Goal: Task Accomplishment & Management: Complete application form

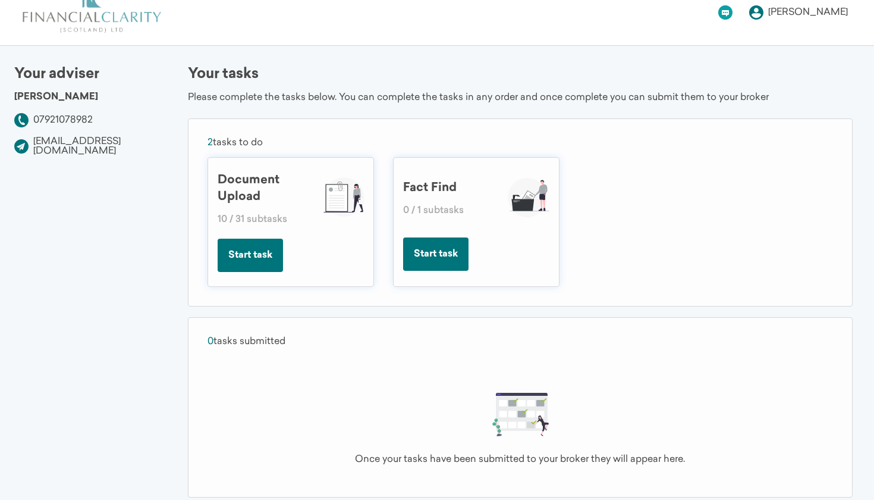
scroll to position [20, 0]
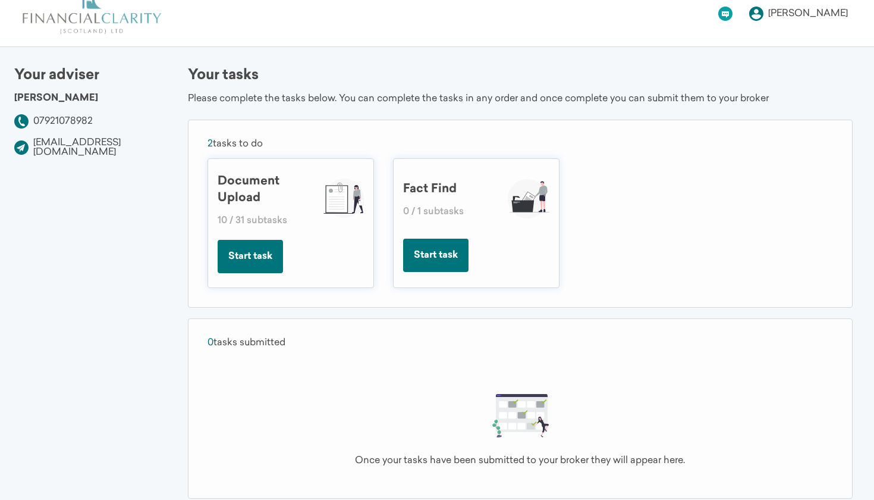
click at [437, 256] on button "Start task" at bounding box center [435, 255] width 65 height 33
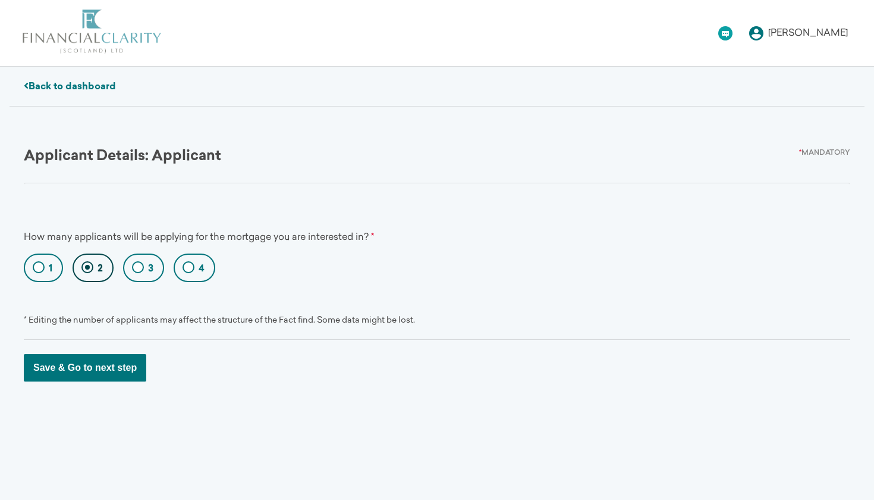
click at [111, 84] on link "Back to dashboard" at bounding box center [70, 87] width 92 height 10
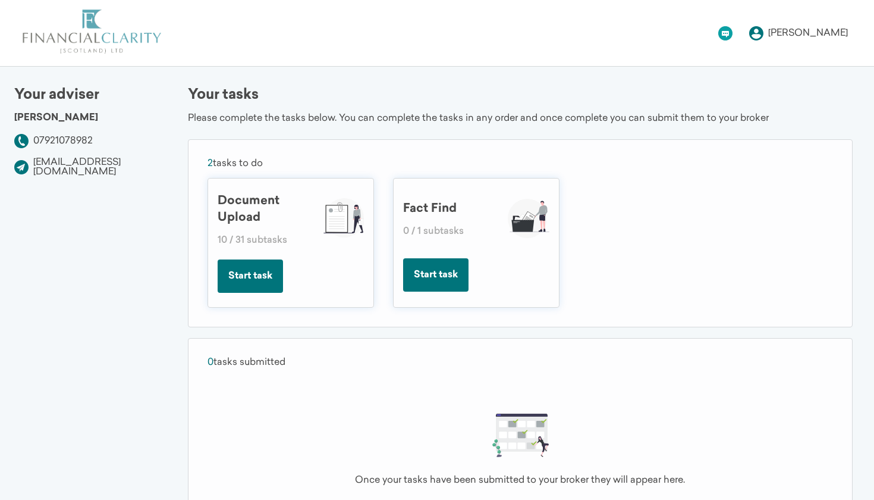
click at [242, 290] on button "Start task" at bounding box center [250, 275] width 65 height 33
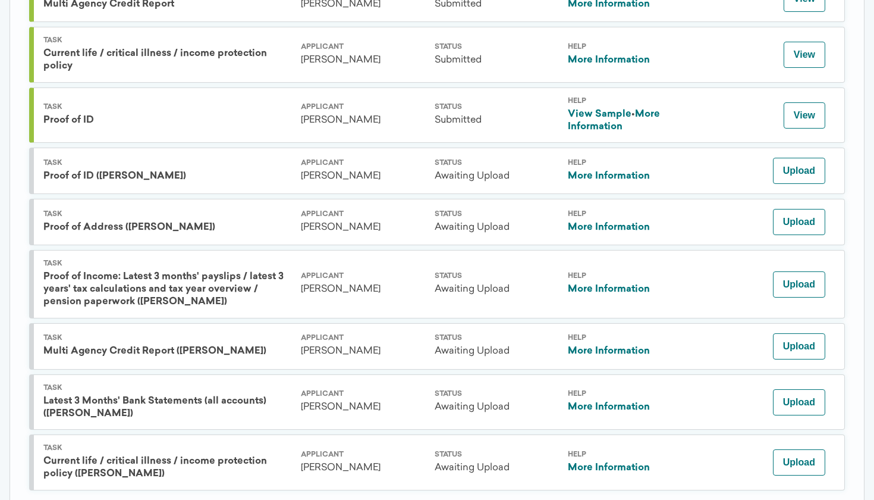
scroll to position [1547, 0]
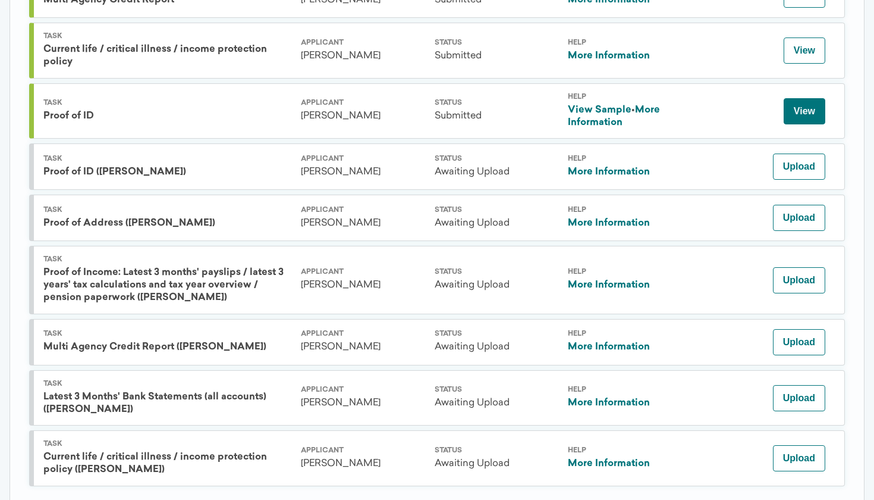
click at [800, 98] on button "View" at bounding box center [805, 111] width 42 height 26
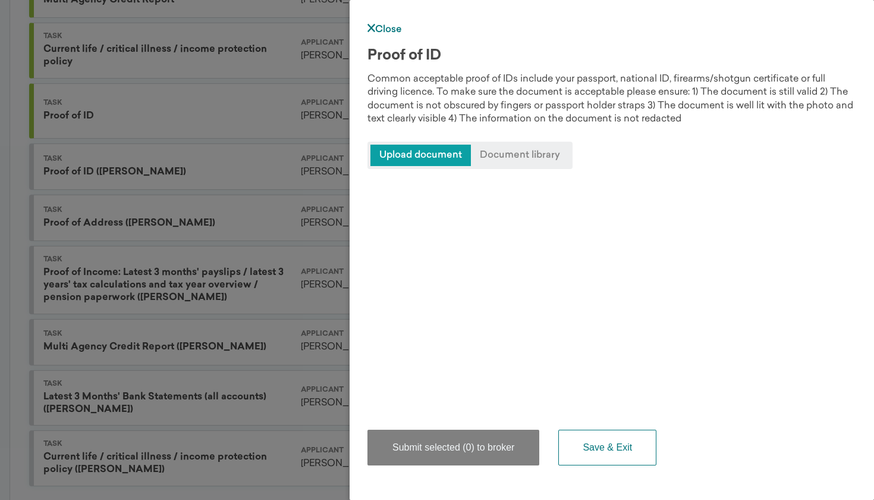
click at [376, 32] on link "Close" at bounding box center [385, 30] width 35 height 10
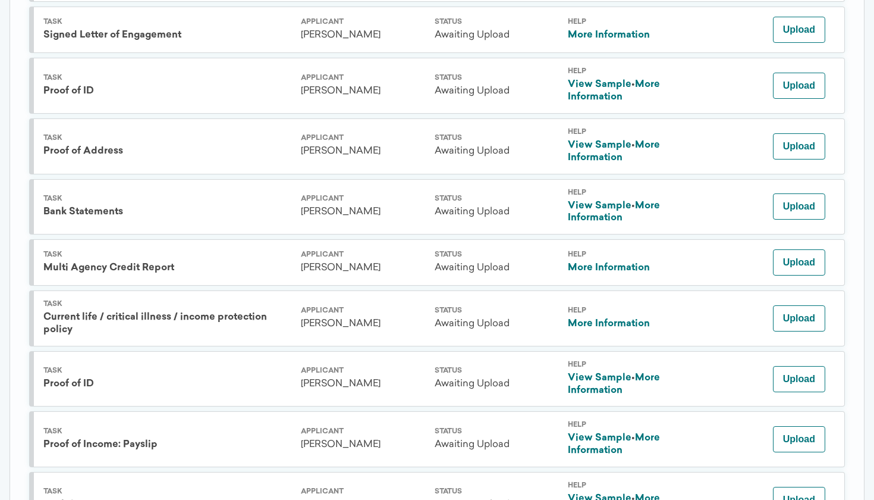
scroll to position [650, 0]
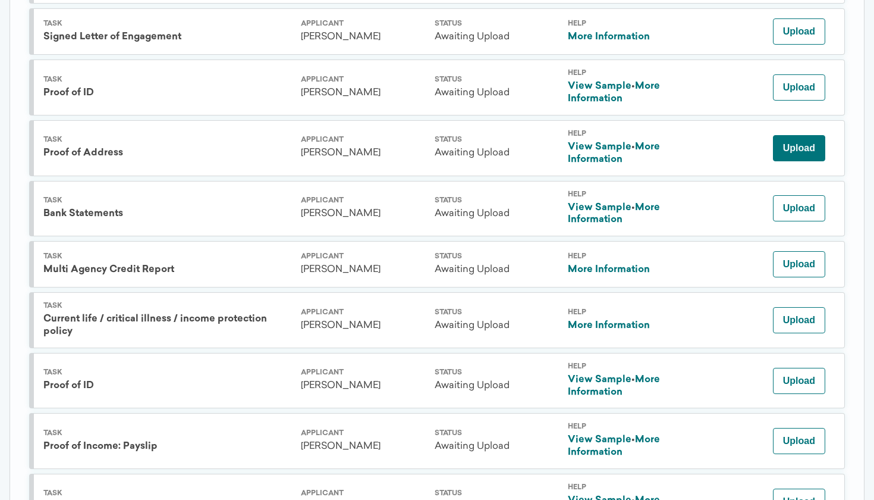
click at [796, 140] on button "Upload" at bounding box center [799, 148] width 52 height 26
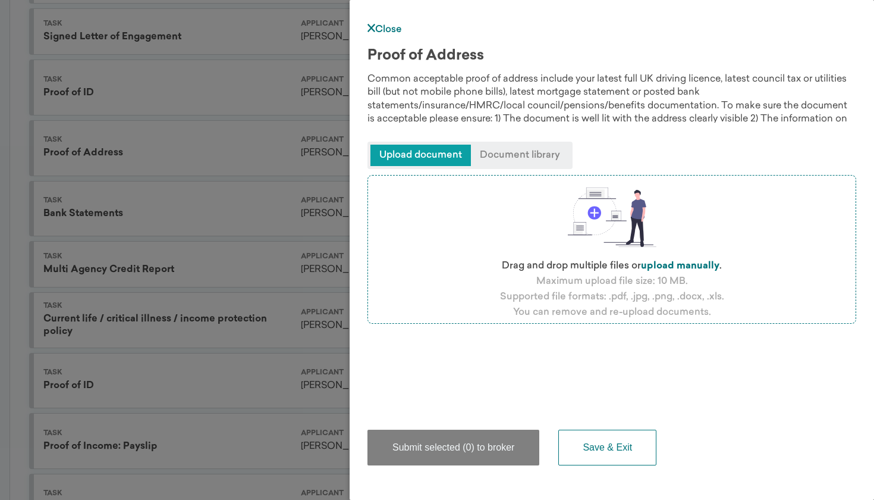
click at [427, 383] on div "Drag and drop multiple files or upload manually . Maximum upload file size: 10 …" at bounding box center [612, 287] width 489 height 237
click at [448, 153] on span "Upload document" at bounding box center [421, 155] width 101 height 21
click at [671, 266] on label "upload manually" at bounding box center [680, 266] width 79 height 10
click at [0, 0] on input "file" at bounding box center [0, 0] width 0 height 0
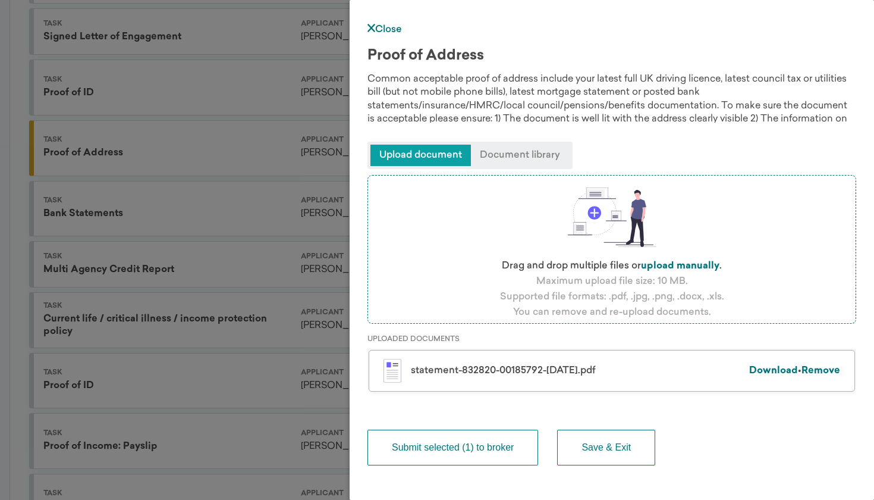
click at [488, 449] on button "Submit selected (1) to broker" at bounding box center [453, 448] width 171 height 36
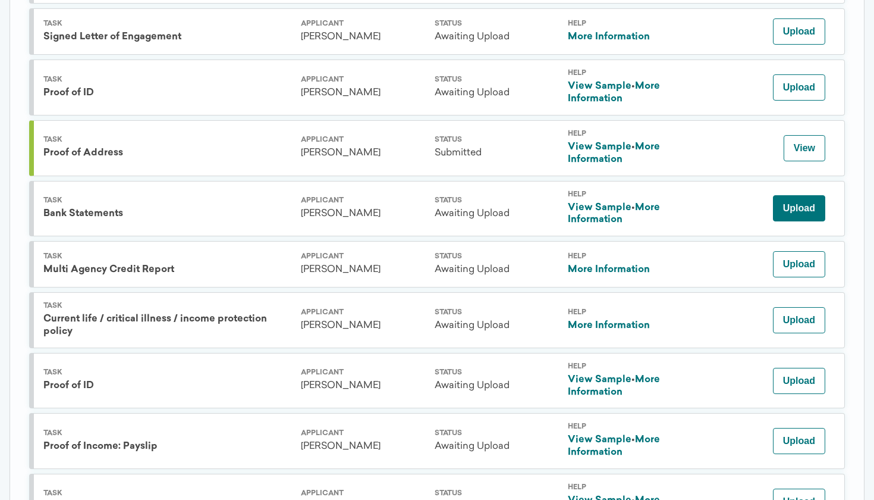
click at [779, 203] on button "Upload" at bounding box center [799, 208] width 52 height 26
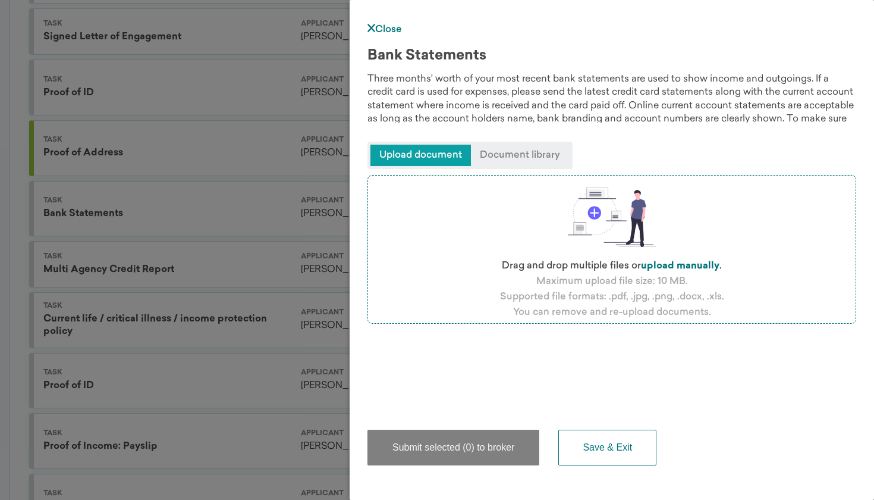
click at [395, 27] on link "Close" at bounding box center [385, 30] width 35 height 10
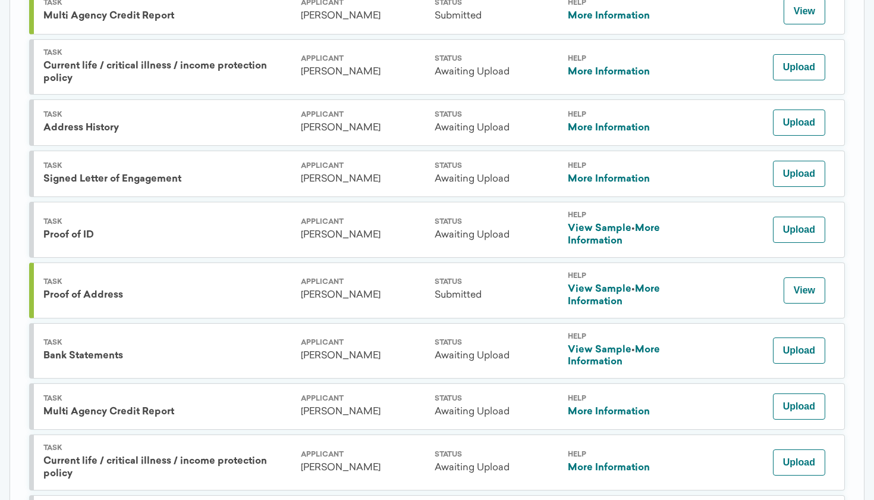
scroll to position [508, 0]
click at [788, 337] on button "Upload" at bounding box center [799, 350] width 52 height 26
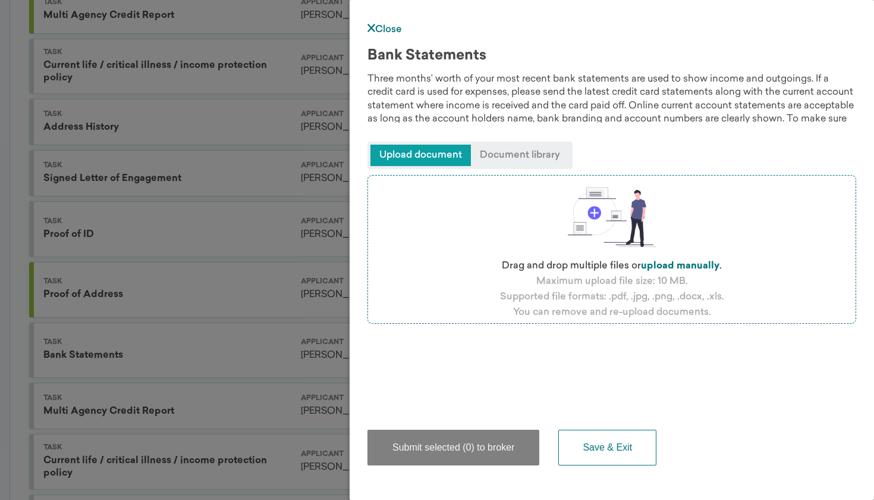
click at [456, 160] on span "Upload document" at bounding box center [421, 155] width 101 height 21
click at [434, 159] on span "Upload document" at bounding box center [421, 155] width 101 height 21
click at [445, 378] on div "Drag and drop multiple files or upload manually . Maximum upload file size: 10 …" at bounding box center [612, 287] width 489 height 237
click at [435, 156] on span "Upload document" at bounding box center [421, 155] width 101 height 21
click at [684, 265] on label "upload manually" at bounding box center [680, 266] width 79 height 10
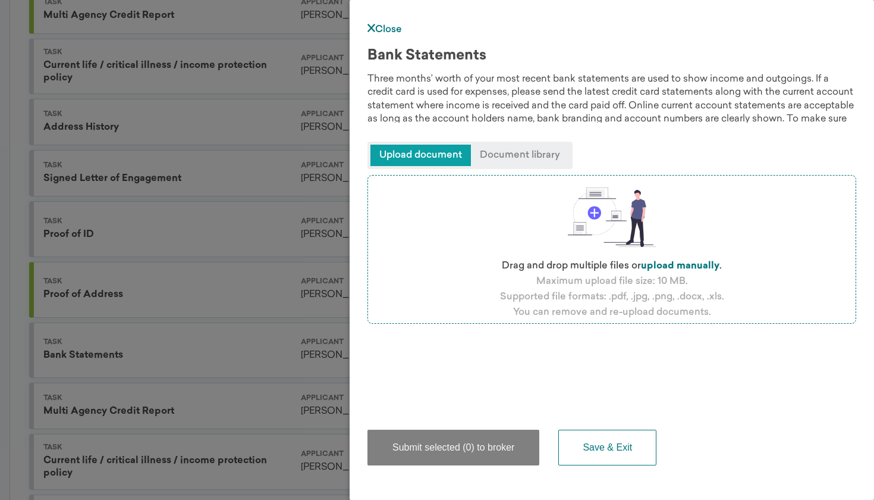
click at [0, 0] on input "file" at bounding box center [0, 0] width 0 height 0
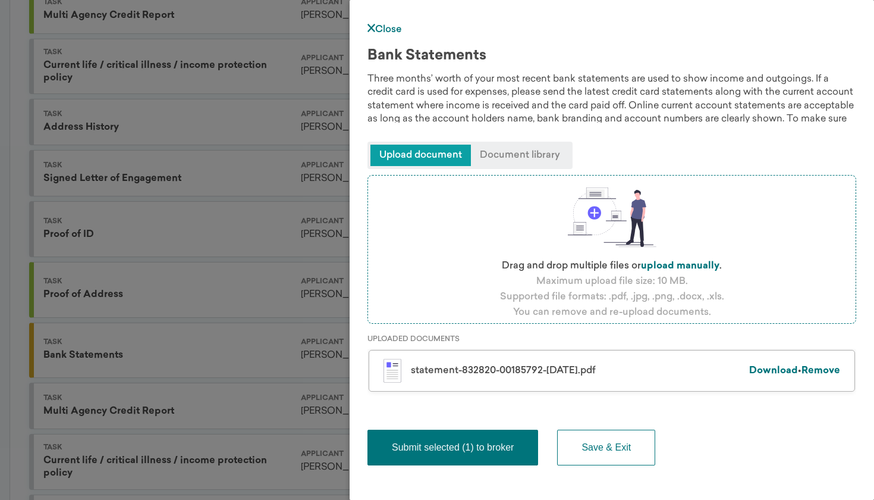
click at [690, 266] on label "upload manually" at bounding box center [680, 266] width 79 height 10
click at [0, 0] on input "file" at bounding box center [0, 0] width 0 height 0
click at [450, 159] on span "Upload document" at bounding box center [421, 155] width 101 height 21
click at [415, 156] on span "Upload document" at bounding box center [421, 155] width 101 height 21
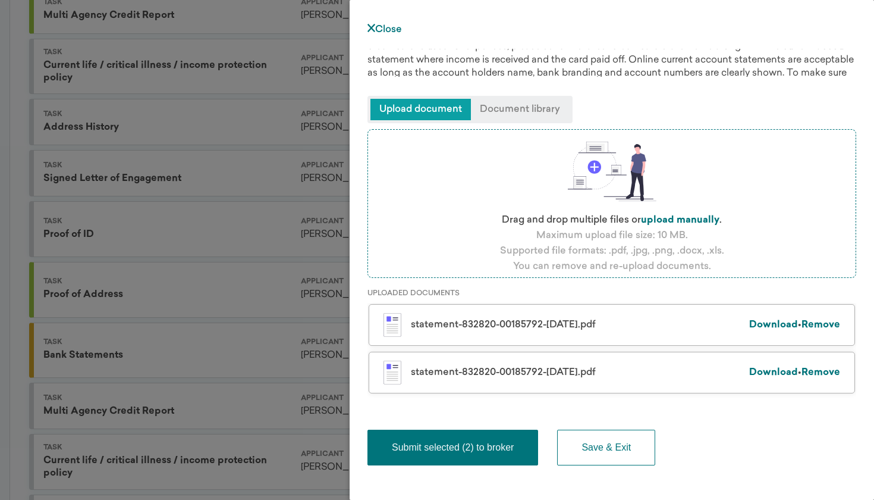
scroll to position [46, 0]
click at [439, 112] on span "Upload document" at bounding box center [421, 109] width 101 height 21
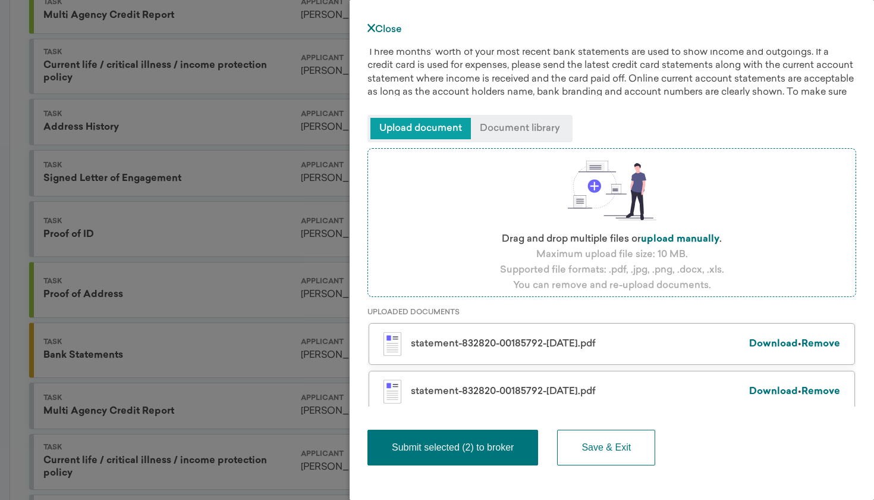
click at [671, 241] on label "upload manually" at bounding box center [680, 239] width 79 height 10
click at [0, 0] on input "file" at bounding box center [0, 0] width 0 height 0
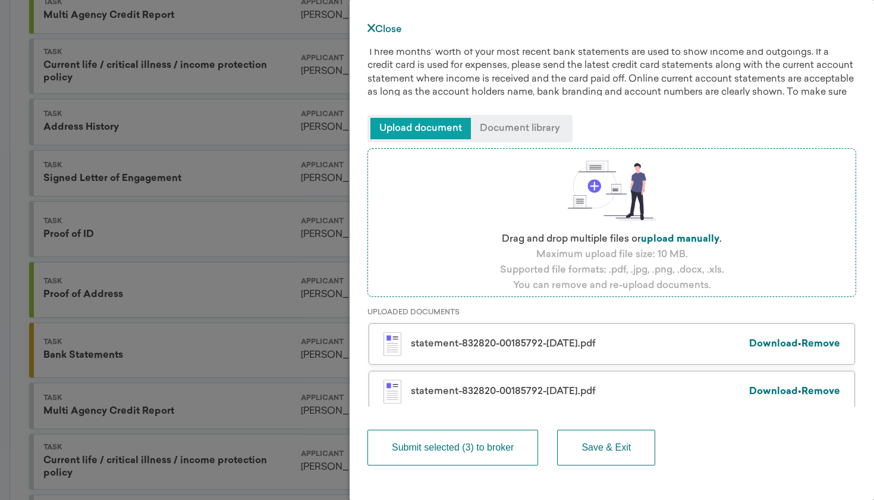
click at [468, 444] on button "Submit selected (3) to broker" at bounding box center [453, 448] width 171 height 36
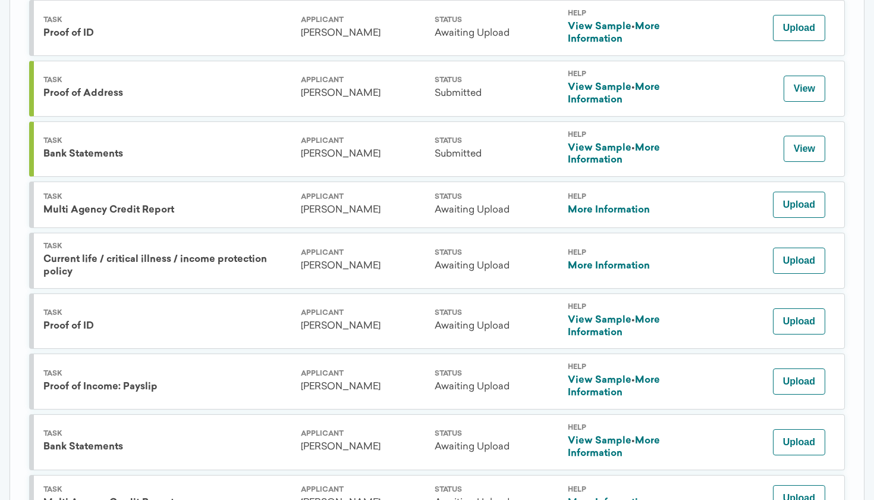
scroll to position [709, 0]
click at [811, 254] on button "Upload" at bounding box center [799, 261] width 52 height 26
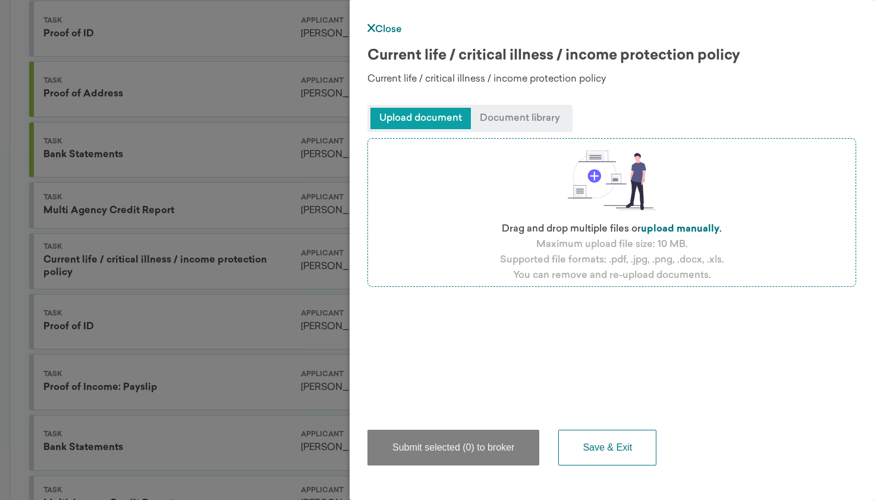
click at [372, 23] on div "Close Current life / critical illness / income protection policy Current life /…" at bounding box center [612, 250] width 525 height 500
click at [372, 26] on icon at bounding box center [372, 28] width 8 height 8
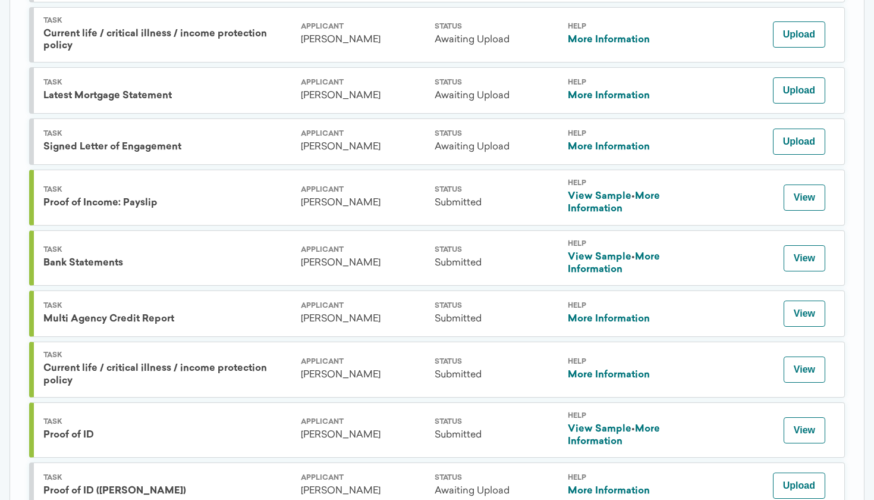
scroll to position [1230, 0]
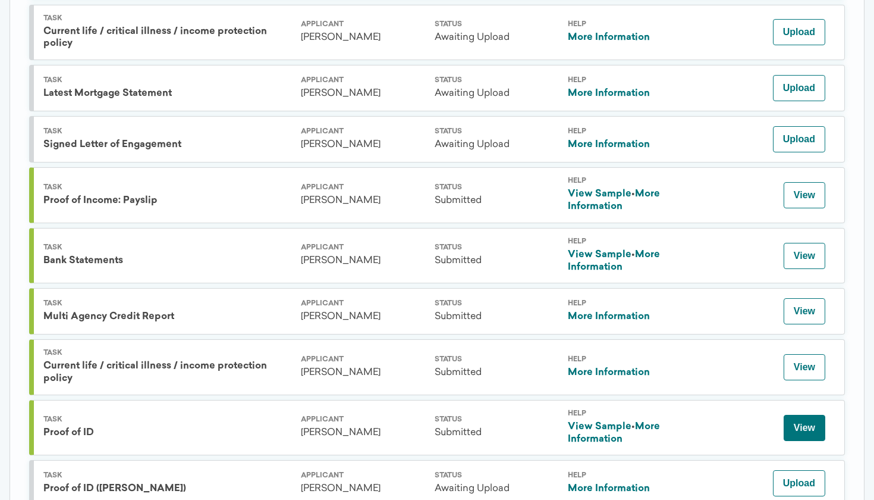
click at [805, 415] on button "View" at bounding box center [805, 428] width 42 height 26
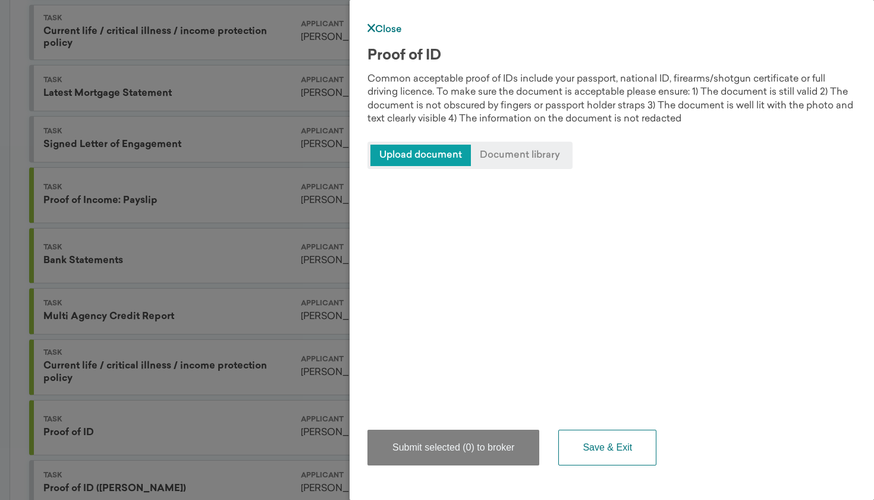
click at [380, 21] on div "Close Proof of ID Common acceptable proof of IDs include your passport, nationa…" at bounding box center [612, 250] width 525 height 500
click at [379, 24] on div "Close" at bounding box center [612, 29] width 489 height 11
click at [374, 27] on icon at bounding box center [372, 28] width 8 height 8
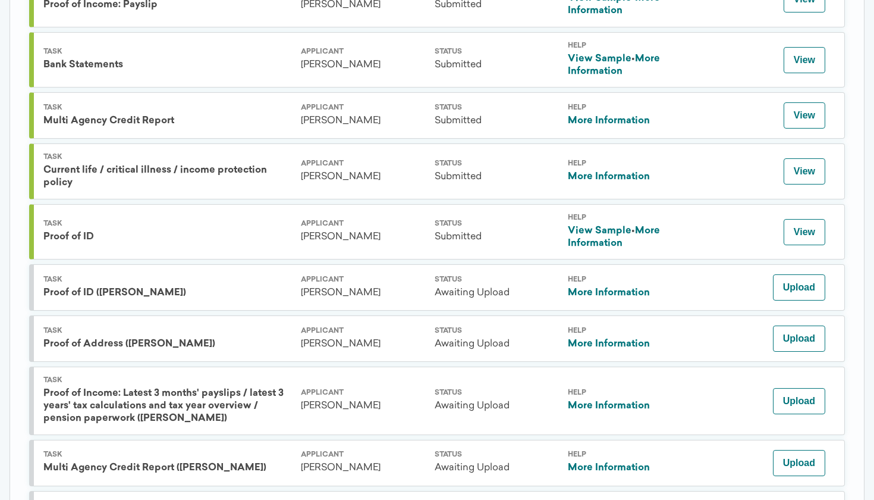
scroll to position [1425, 0]
click at [592, 227] on link "View Sample" at bounding box center [600, 232] width 64 height 10
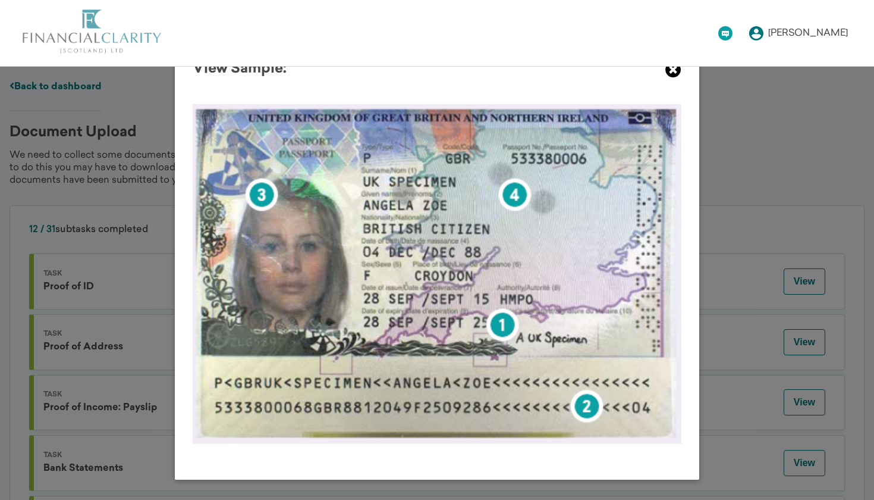
click at [678, 68] on icon at bounding box center [674, 70] width 16 height 16
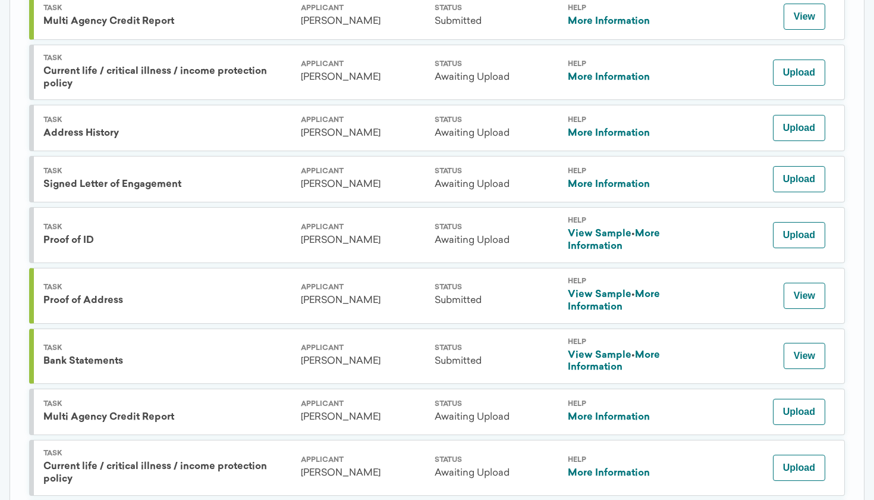
scroll to position [509, 0]
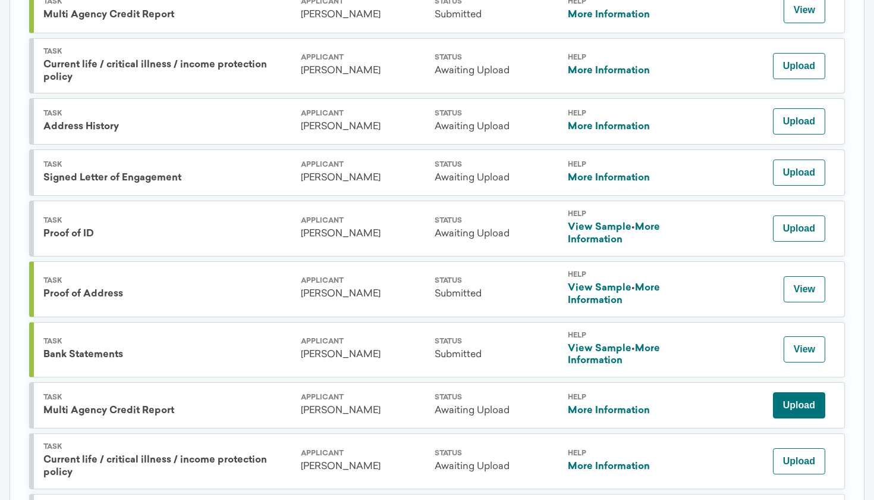
click at [788, 403] on button "Upload" at bounding box center [799, 405] width 52 height 26
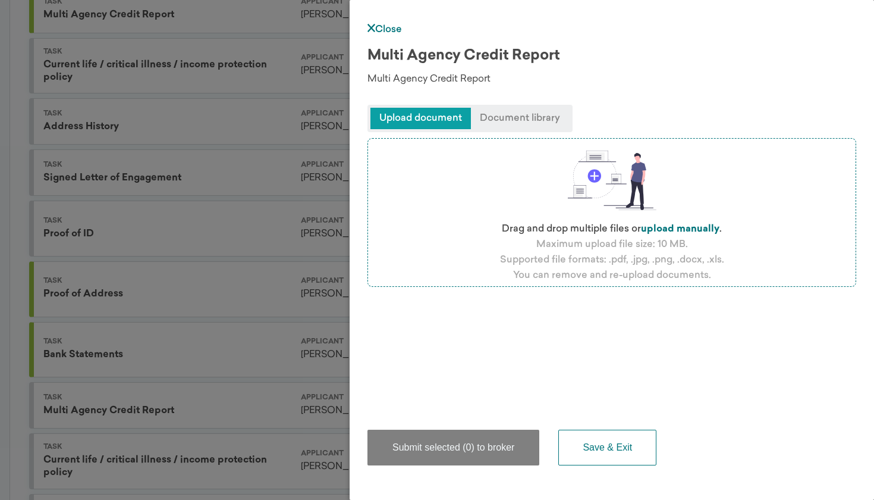
click at [666, 231] on label "upload manually" at bounding box center [680, 229] width 79 height 10
click at [0, 0] on input "file" at bounding box center [0, 0] width 0 height 0
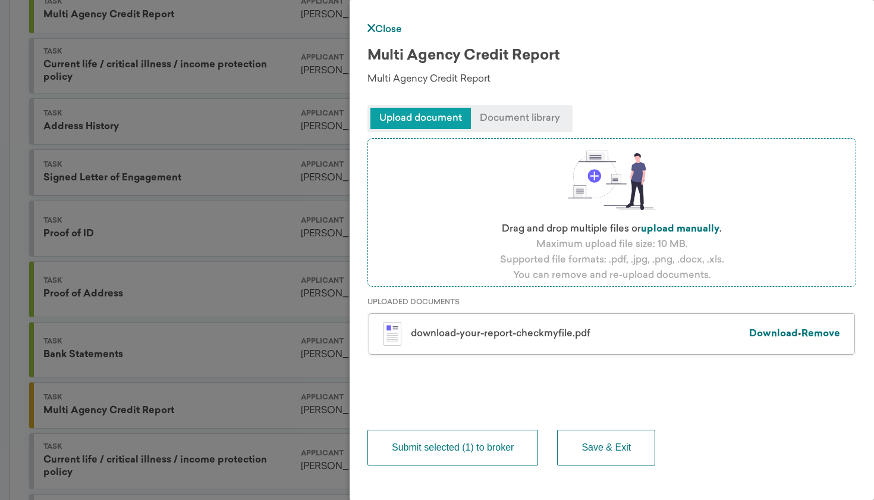
click at [479, 447] on button "Submit selected (1) to broker" at bounding box center [453, 448] width 171 height 36
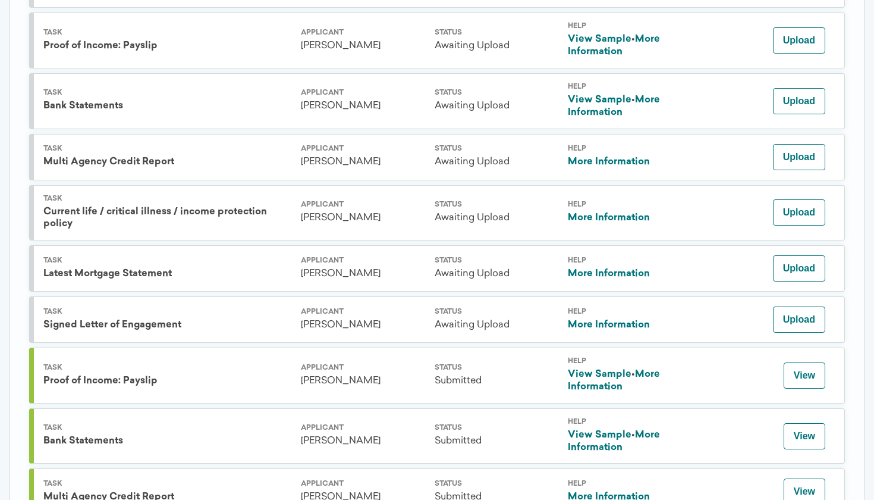
scroll to position [1051, 0]
click at [794, 362] on button "View" at bounding box center [805, 375] width 42 height 26
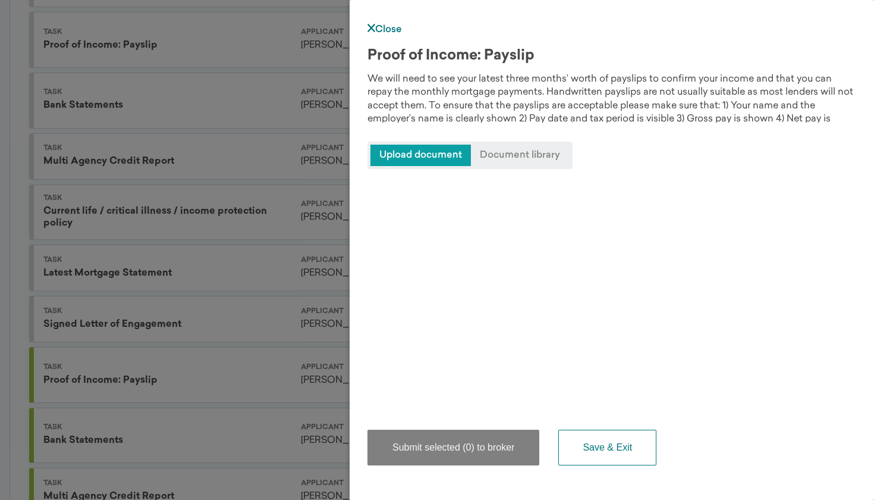
click at [439, 158] on span "Upload document" at bounding box center [421, 155] width 101 height 21
click at [435, 157] on span "Upload document" at bounding box center [421, 155] width 101 height 21
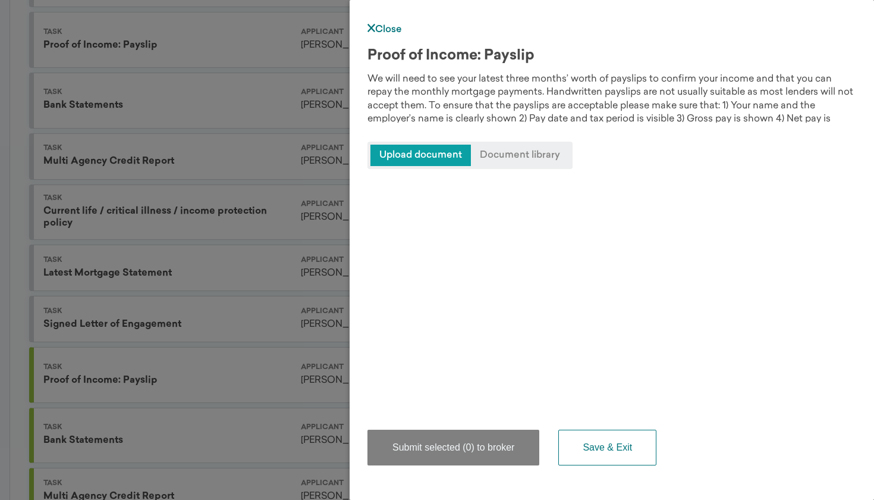
click at [451, 180] on div at bounding box center [612, 287] width 489 height 237
click at [474, 293] on div at bounding box center [612, 287] width 489 height 237
click at [372, 28] on icon at bounding box center [372, 28] width 8 height 8
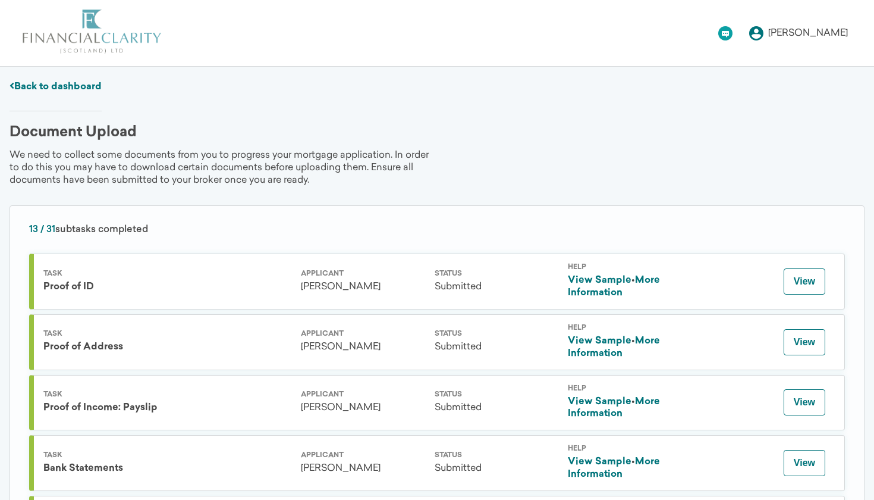
scroll to position [0, 0]
